Goal: Use online tool/utility: Utilize a website feature to perform a specific function

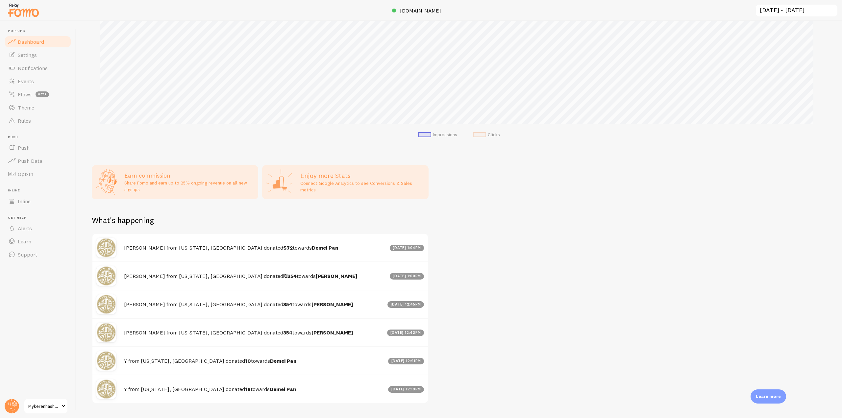
scroll to position [149, 0]
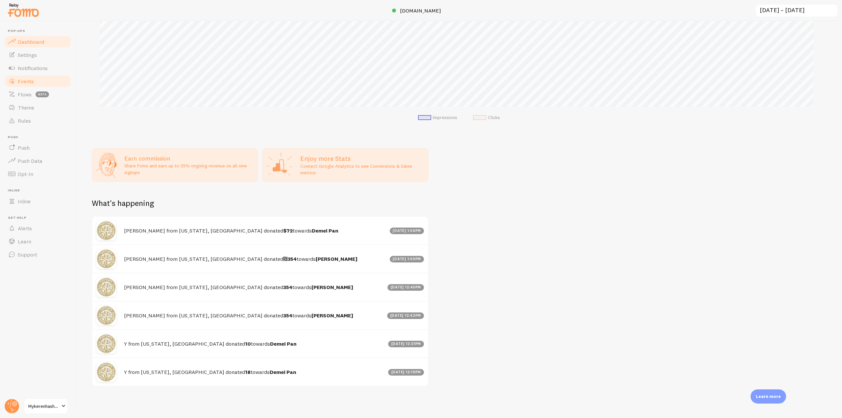
click at [42, 80] on link "Events" at bounding box center [38, 81] width 68 height 13
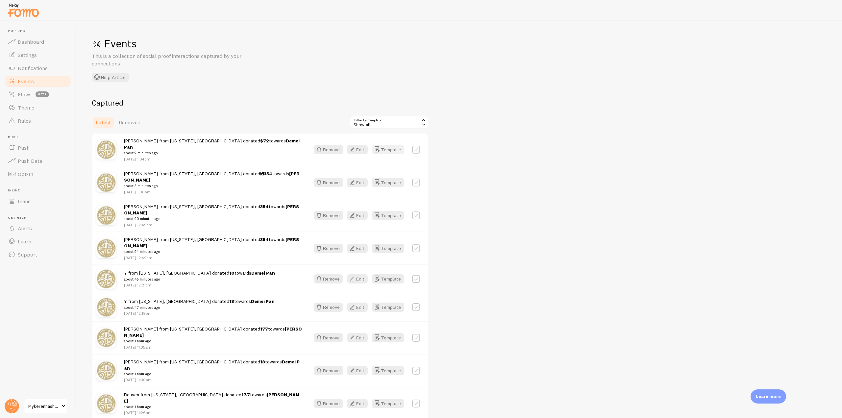
click at [392, 145] on button "Template" at bounding box center [388, 149] width 33 height 9
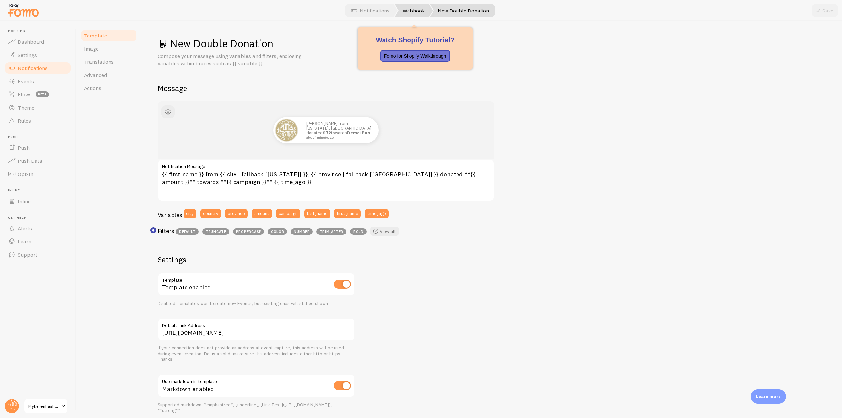
click at [413, 13] on link "Webhook" at bounding box center [414, 10] width 38 height 13
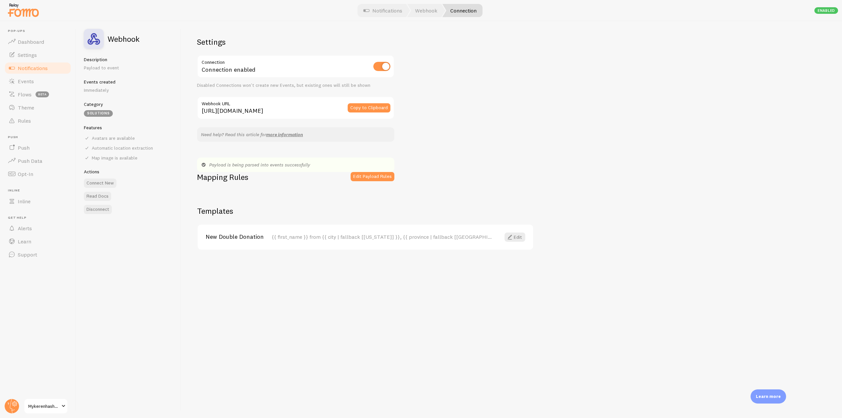
click at [366, 181] on div "Edit Payload Rules" at bounding box center [373, 181] width 44 height 18
click at [369, 177] on button "Edit Payload Rules" at bounding box center [373, 176] width 44 height 9
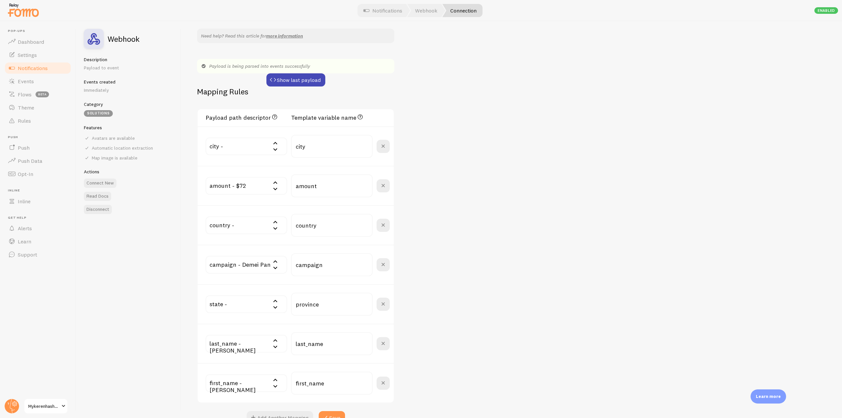
scroll to position [197, 0]
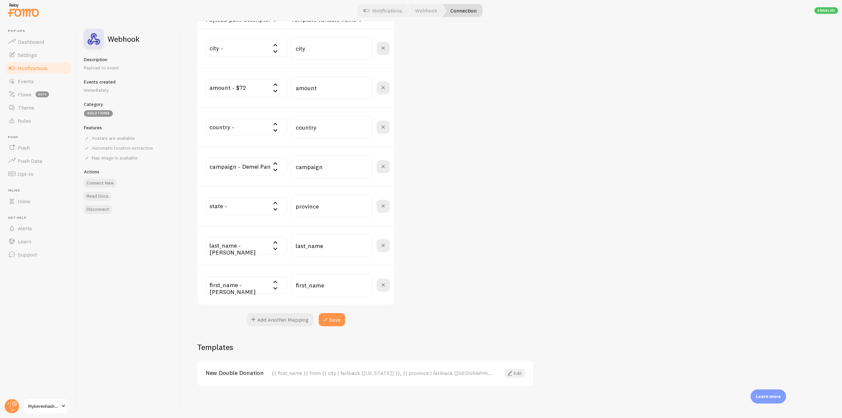
click at [514, 372] on link "Edit" at bounding box center [515, 373] width 21 height 9
